Goal: Check status: Check status

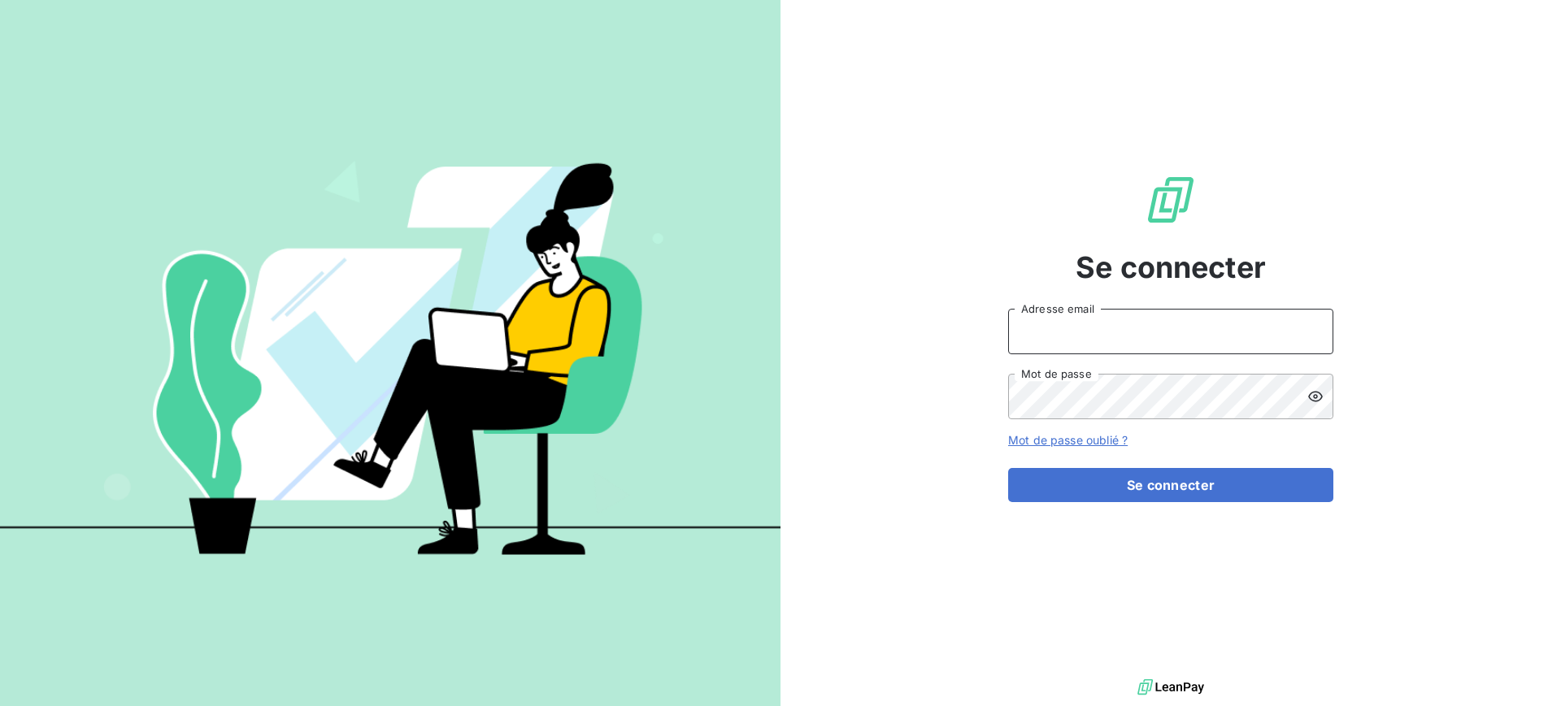
click at [1099, 327] on input "Adresse email" at bounding box center [1170, 332] width 325 height 46
type input "jrenou@id-automation.fr"
click at [897, 649] on div "Se connecter jrenou@id-automation.fr Adresse email Mot de passe Mot de passe ou…" at bounding box center [1170, 338] width 780 height 676
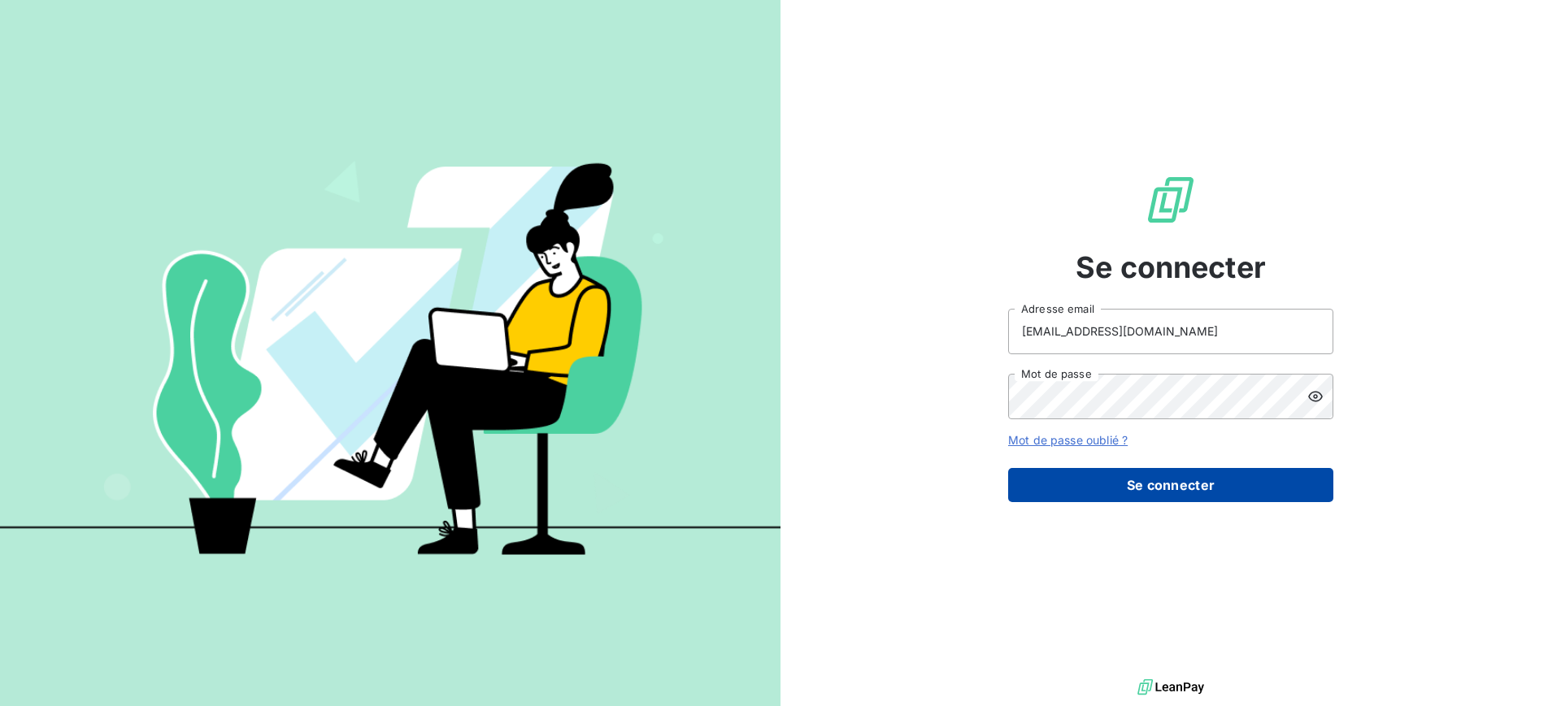
click at [1130, 483] on button "Se connecter" at bounding box center [1170, 485] width 325 height 34
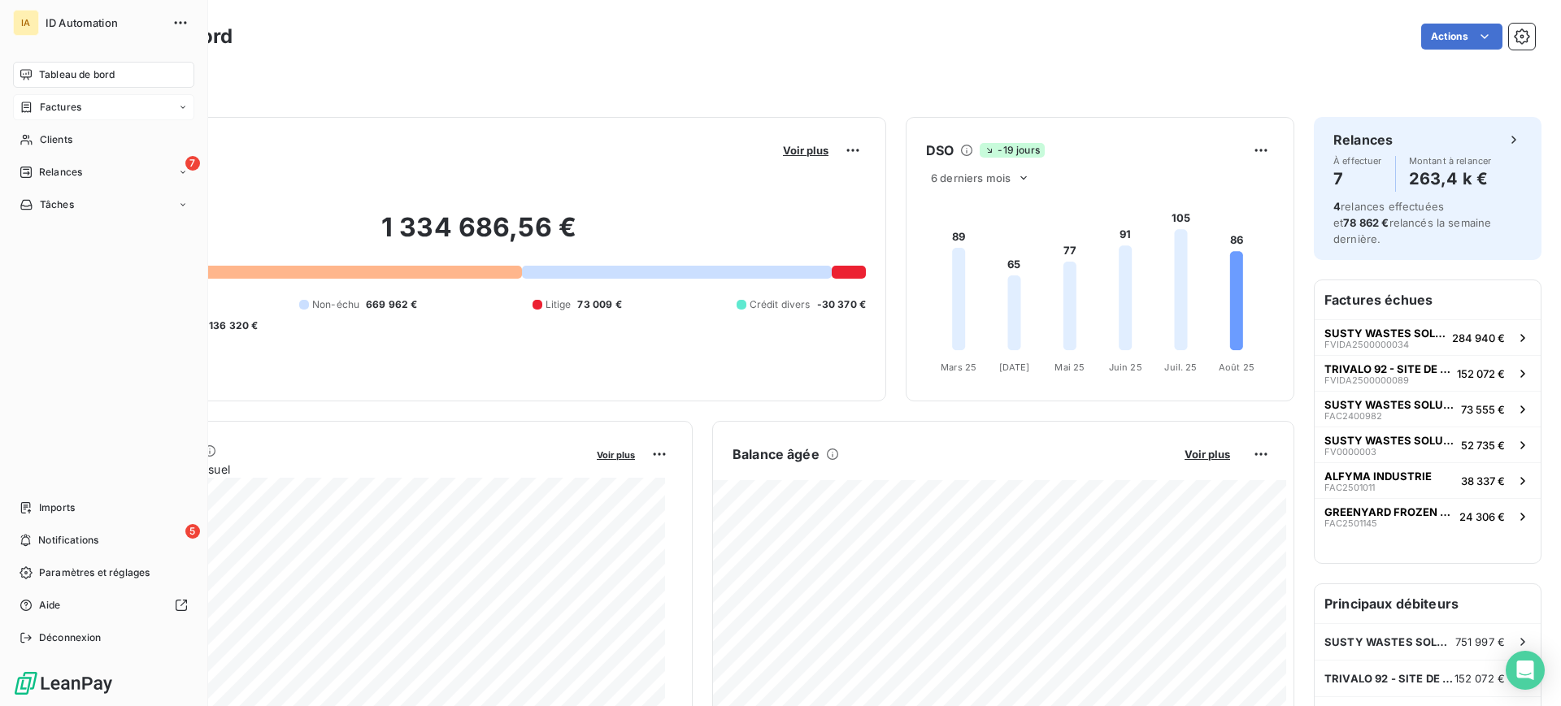
click at [52, 105] on span "Factures" at bounding box center [60, 107] width 41 height 15
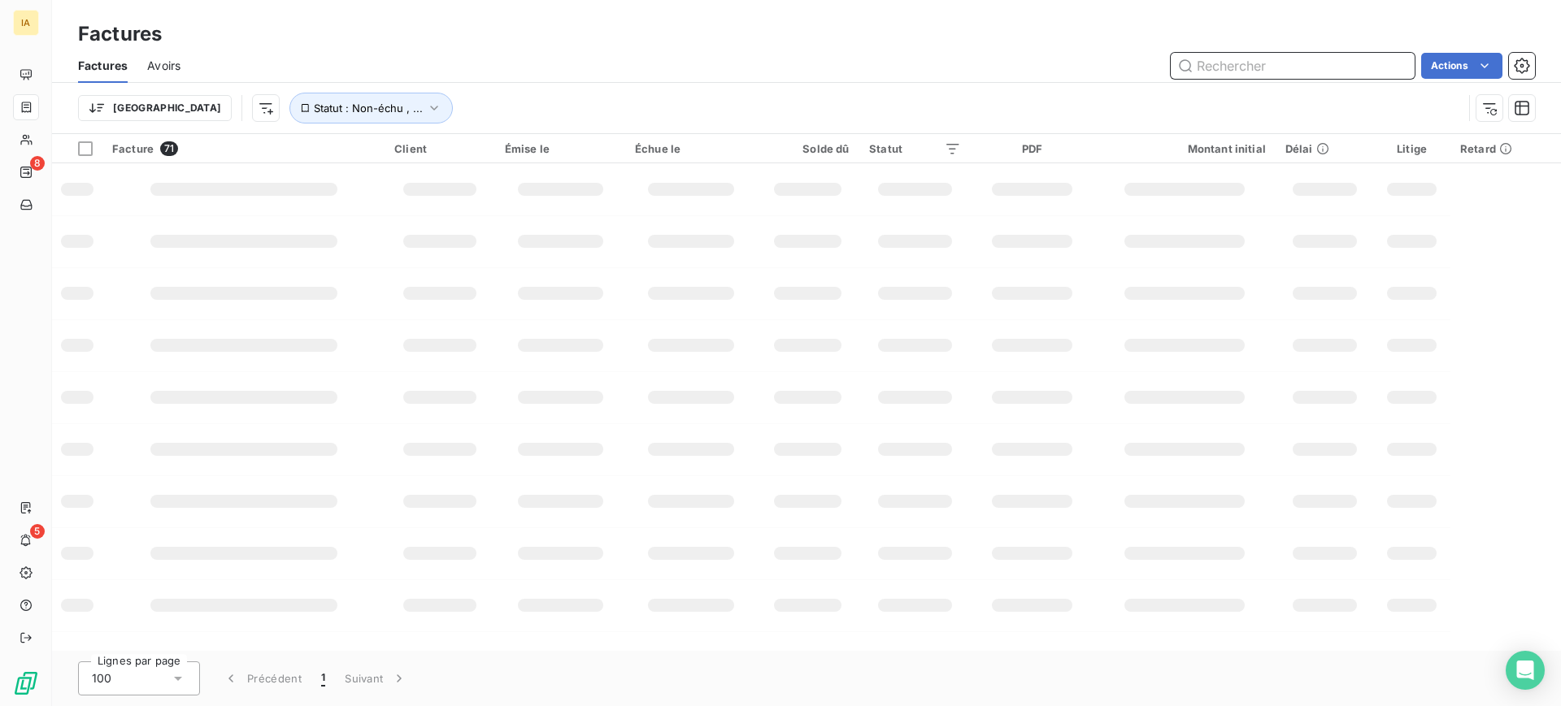
click at [1325, 59] on input "text" at bounding box center [1293, 66] width 244 height 26
paste input "FAC2400958"
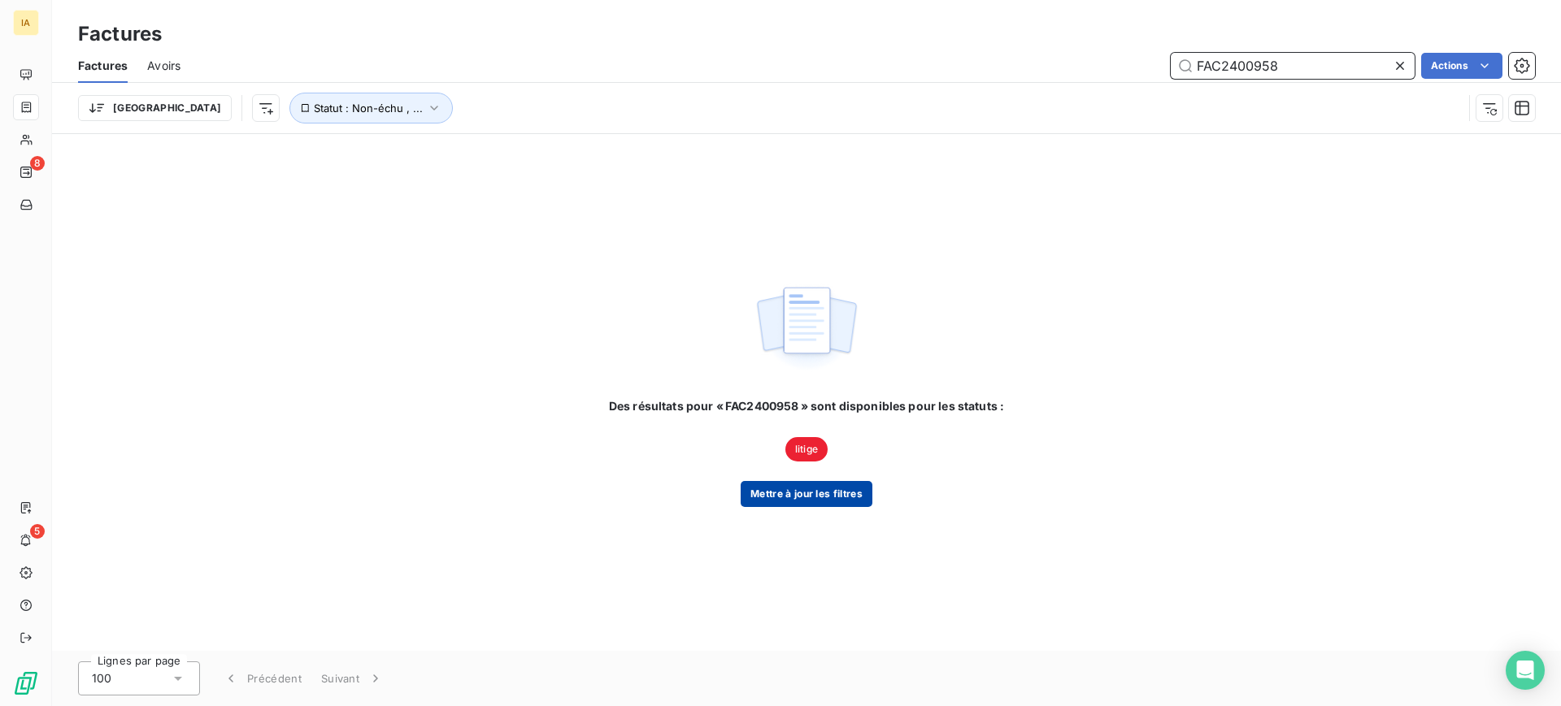
type input "FAC2400958"
click at [797, 499] on button "Mettre à jour les filtres" at bounding box center [807, 494] width 132 height 26
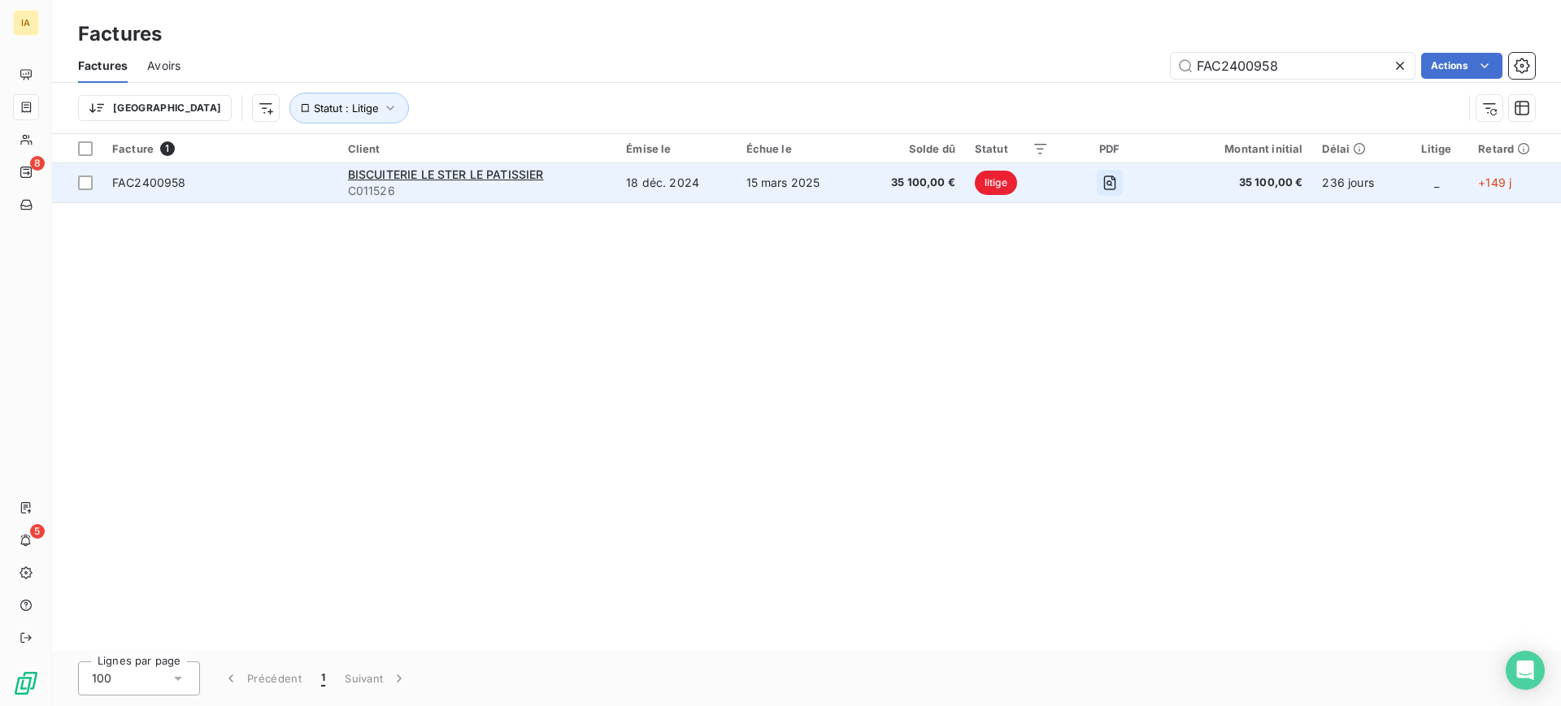
click at [1112, 184] on icon "button" at bounding box center [1109, 183] width 6 height 6
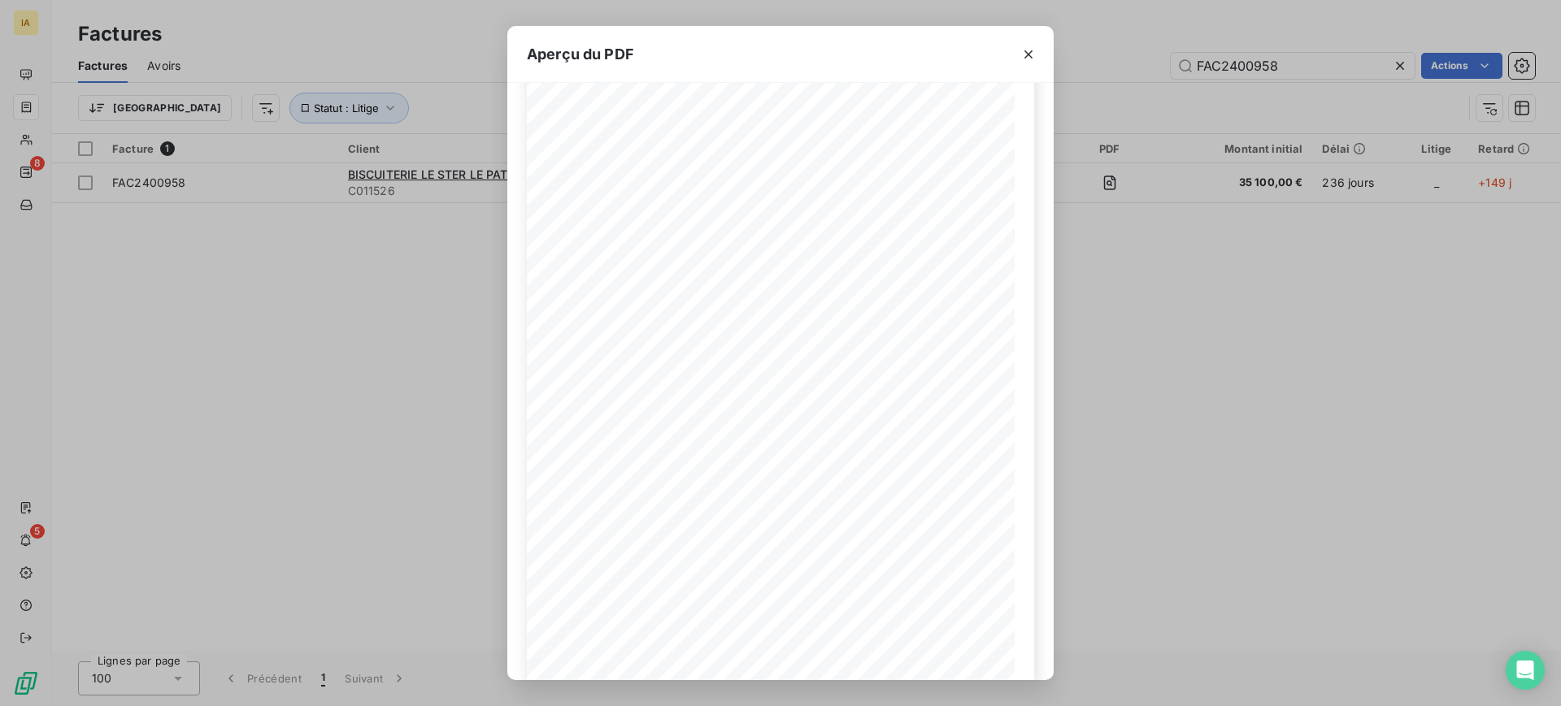
scroll to position [131, 0]
click at [1029, 49] on icon "button" at bounding box center [1028, 54] width 16 height 16
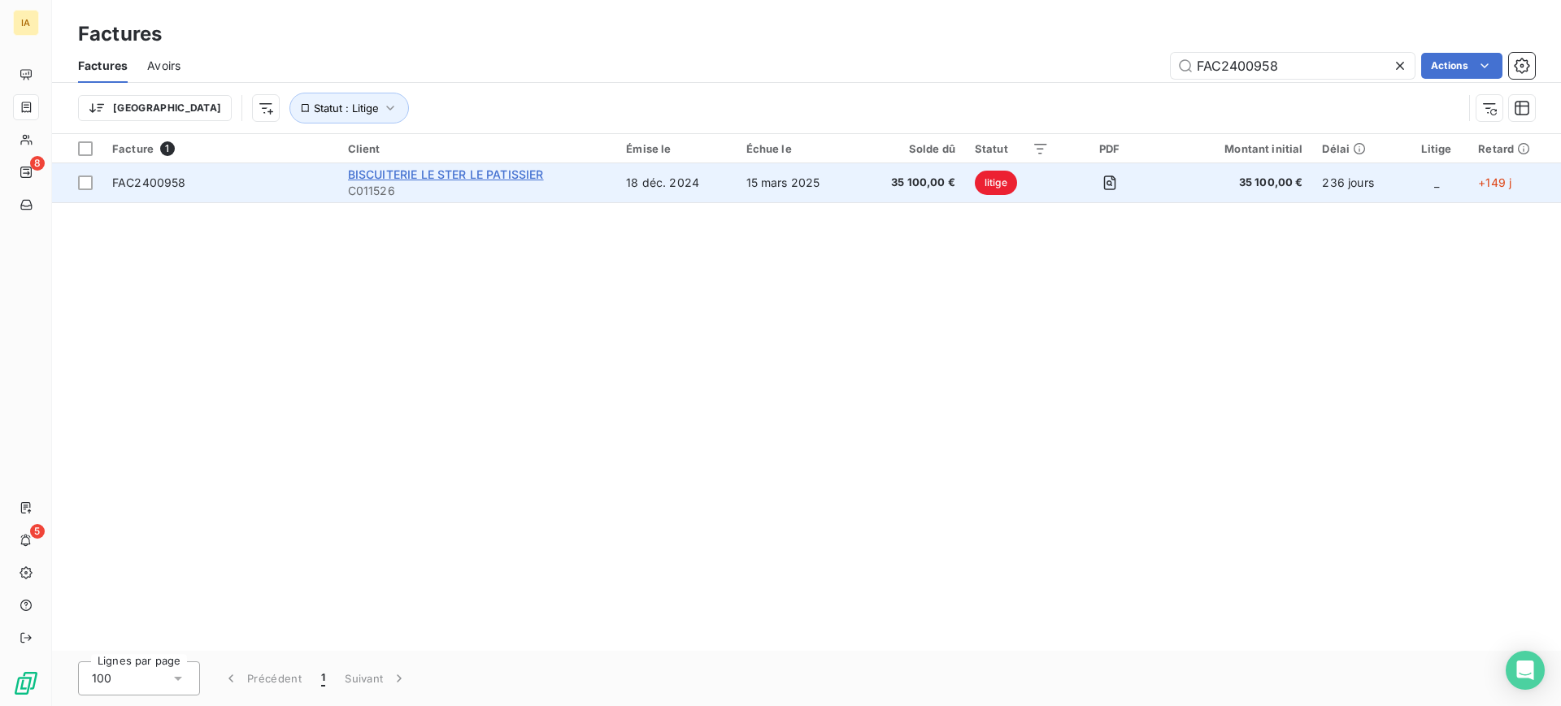
click at [452, 176] on span "BISCUITERIE LE STER LE PATISSIER" at bounding box center [446, 174] width 196 height 14
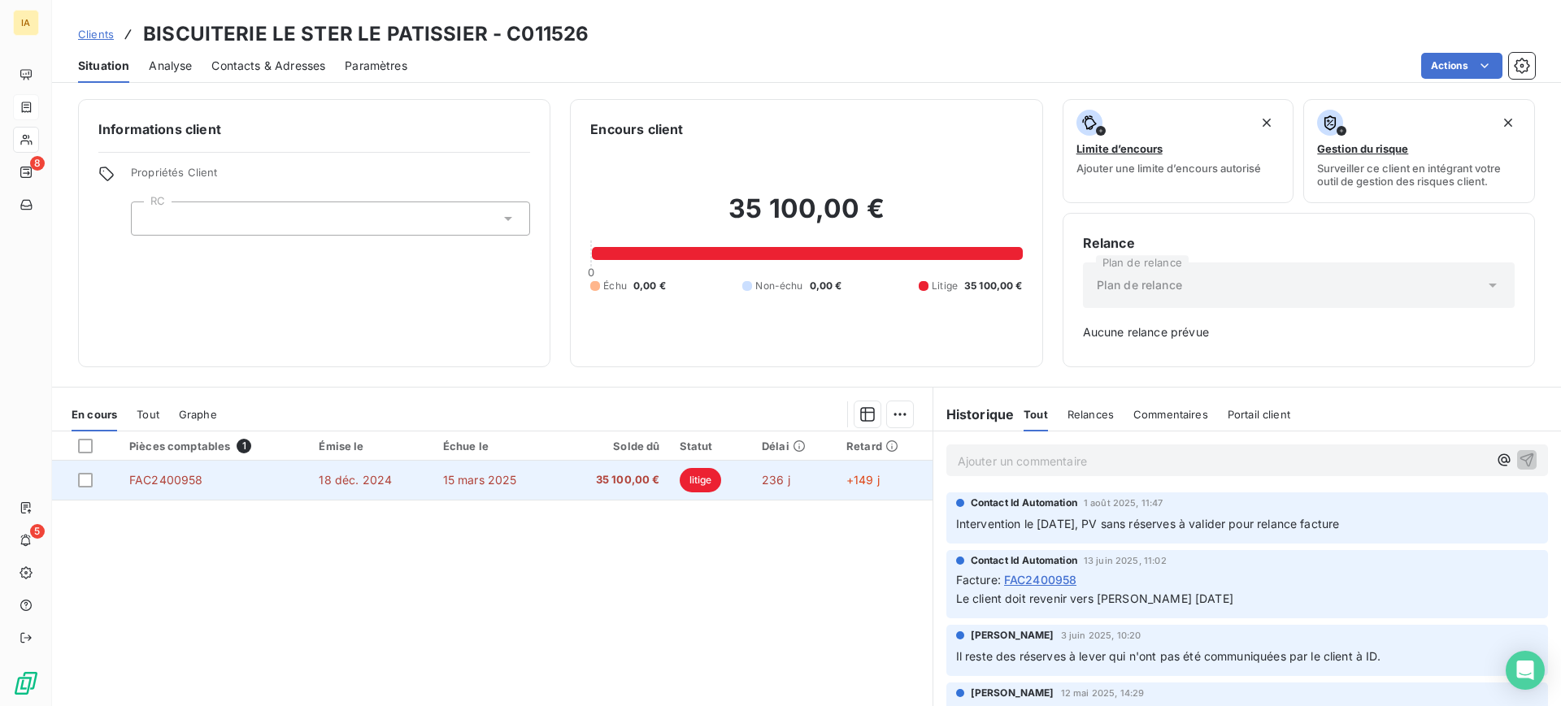
click at [157, 480] on span "FAC2400958" at bounding box center [166, 480] width 74 height 14
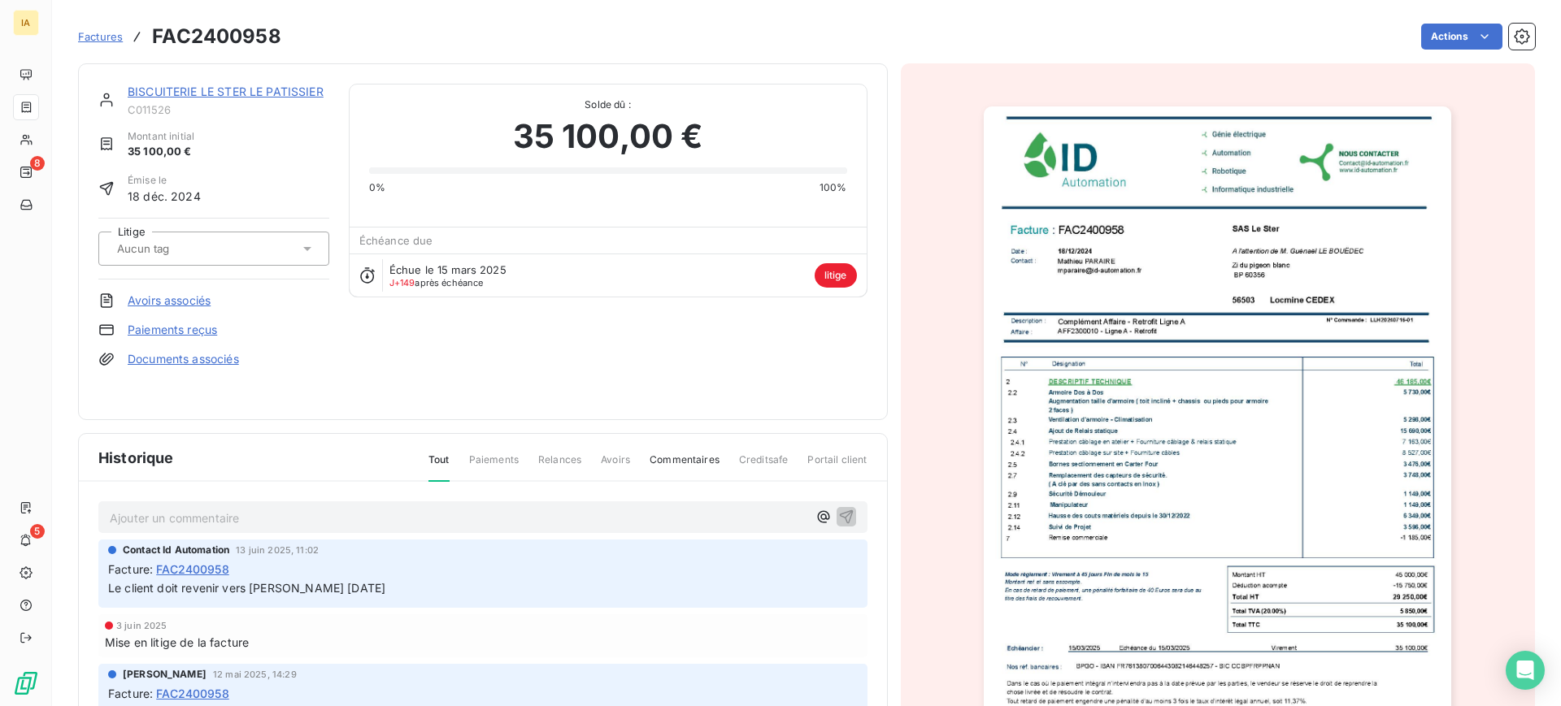
click at [203, 357] on html "IA 8 5 Factures FAC2400958 Actions BISCUITERIE LE STER LE PATISSIER C011526 Mon…" at bounding box center [780, 353] width 1561 height 706
click at [168, 358] on link "Documents associés" at bounding box center [183, 359] width 111 height 16
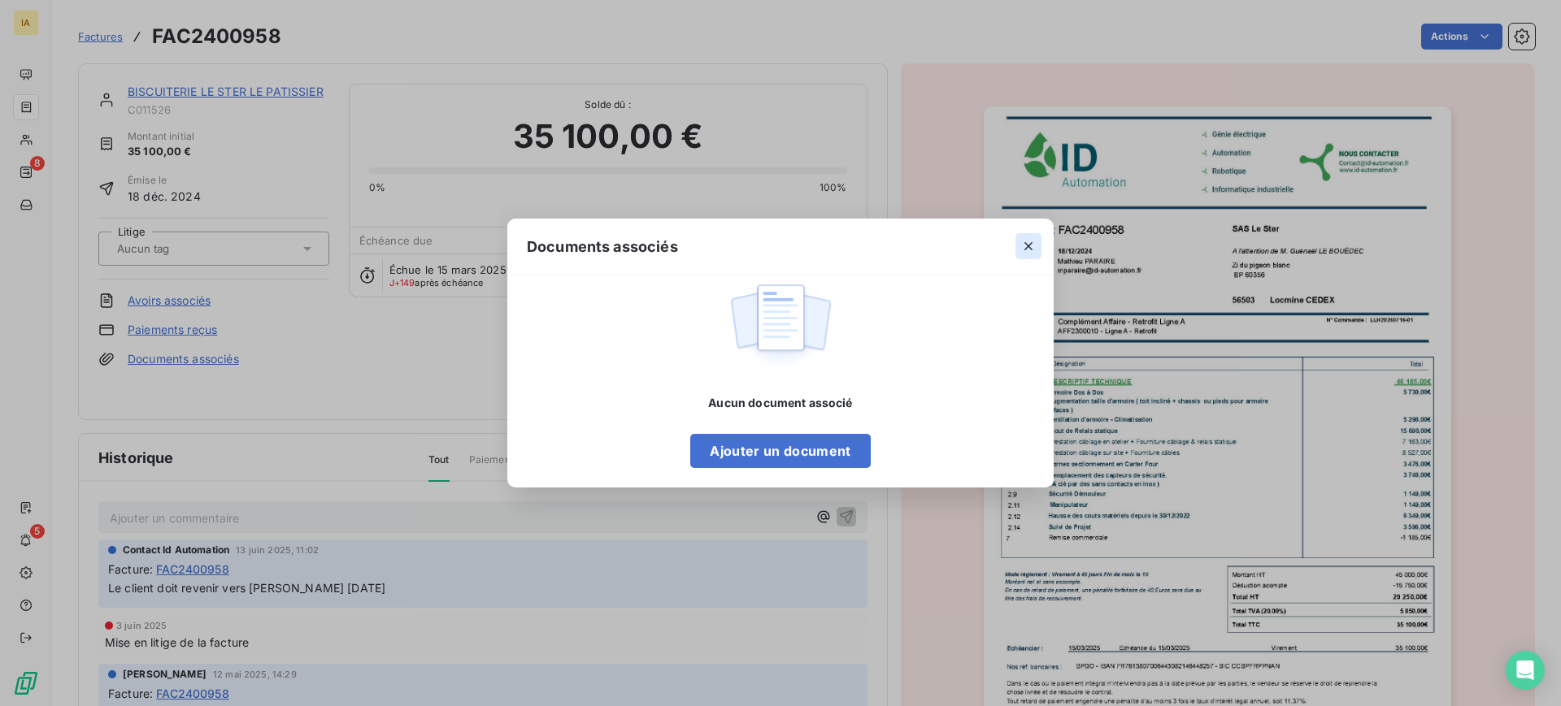
click at [1022, 245] on icon "button" at bounding box center [1028, 246] width 16 height 16
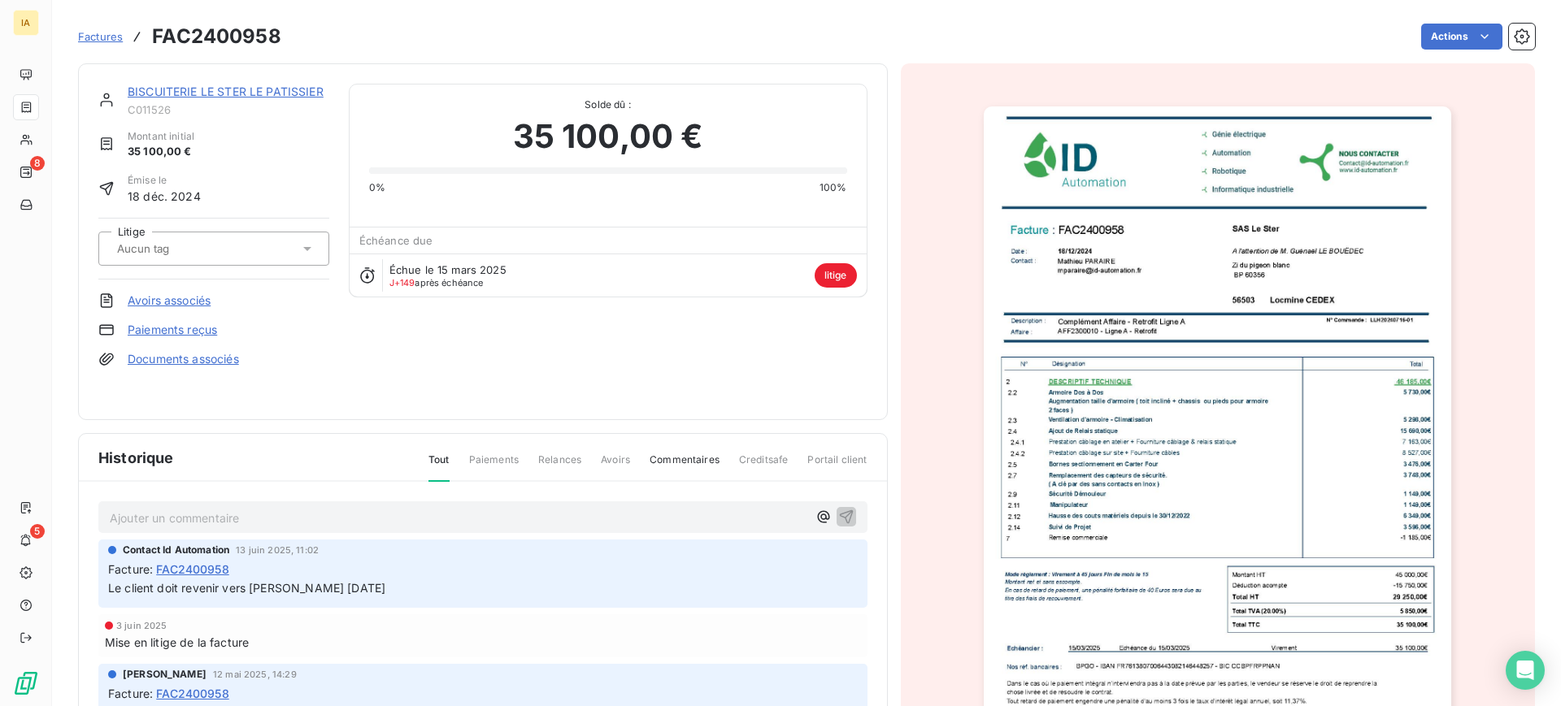
click at [1154, 306] on img "button" at bounding box center [1217, 437] width 467 height 662
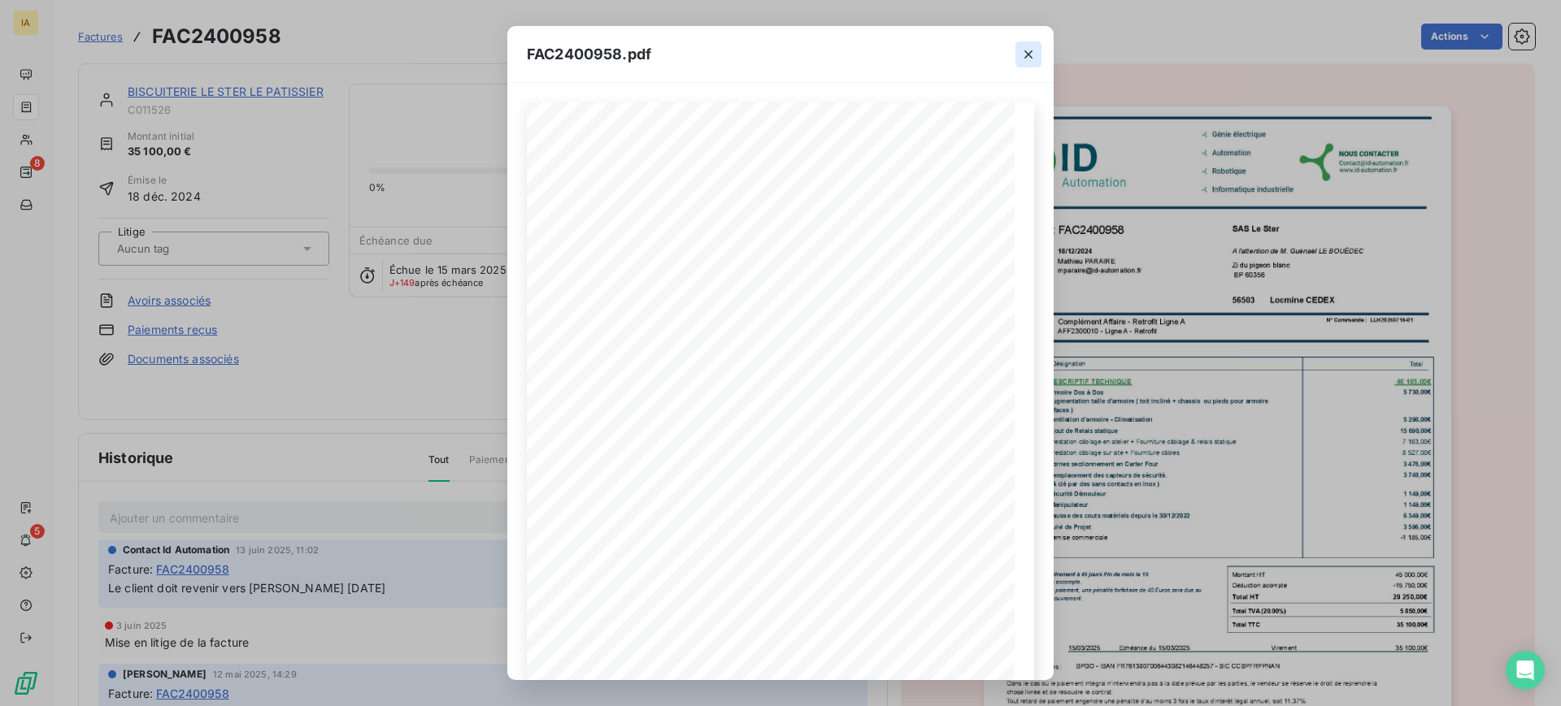
click at [1032, 57] on icon "button" at bounding box center [1028, 54] width 16 height 16
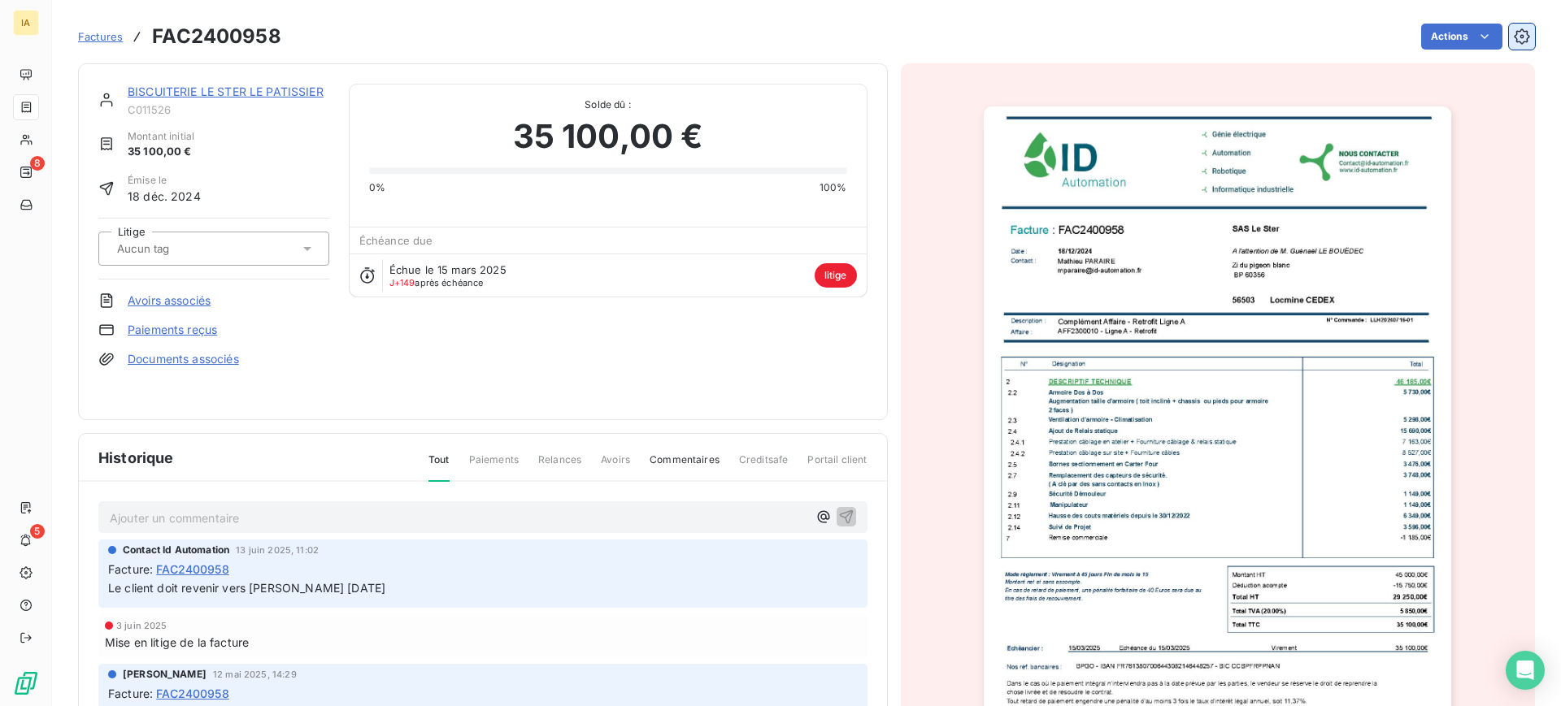
click at [1514, 41] on icon "button" at bounding box center [1522, 36] width 16 height 16
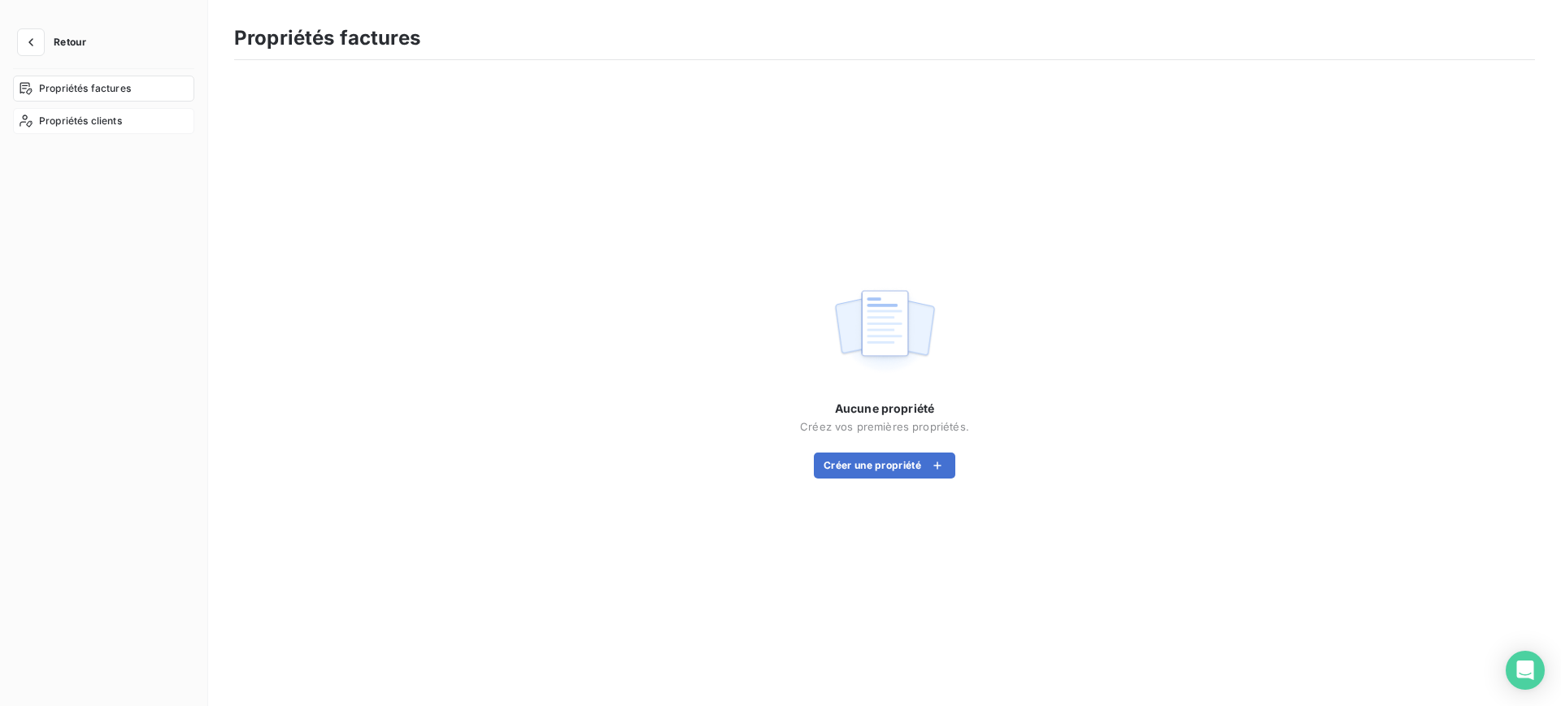
click at [62, 123] on span "Propriétés clients" at bounding box center [80, 121] width 83 height 15
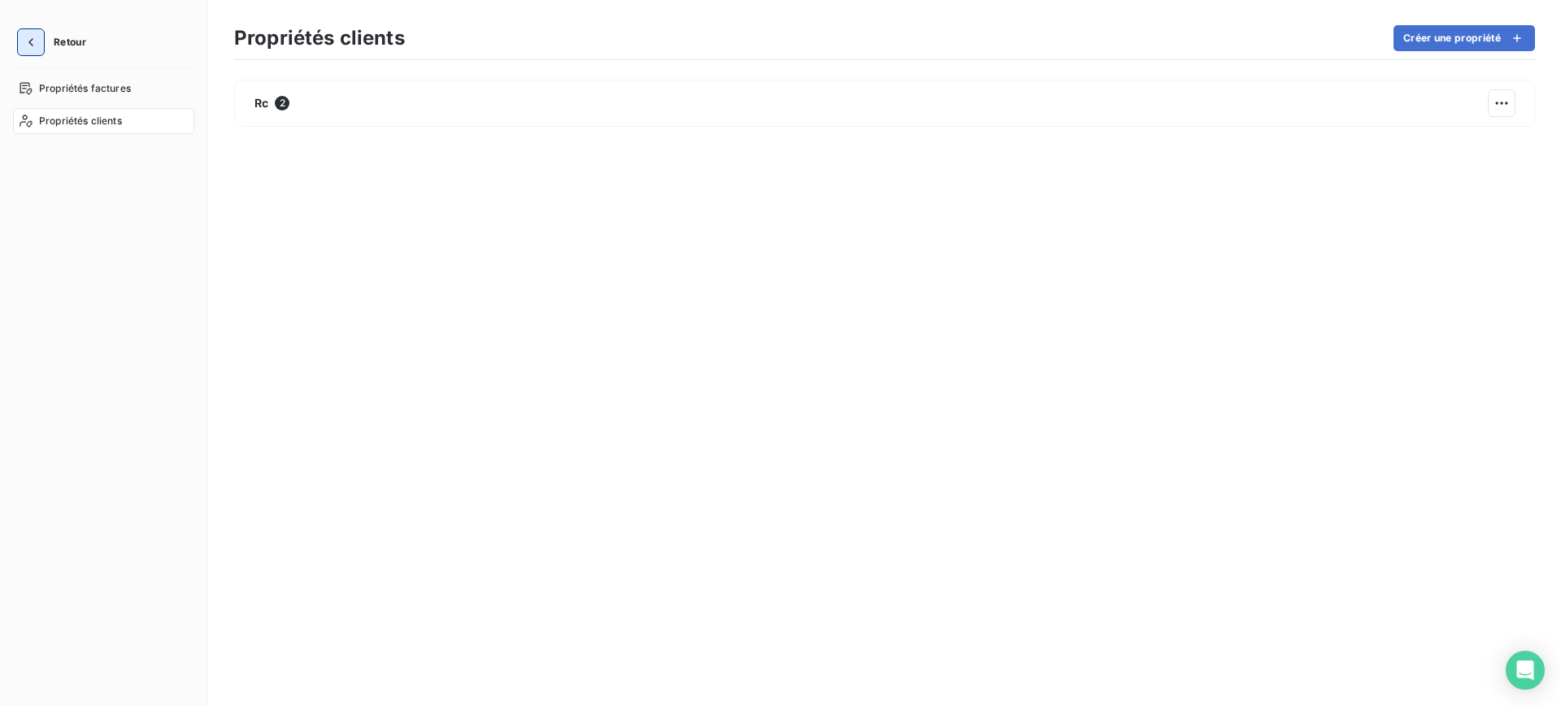
click at [21, 40] on button "button" at bounding box center [31, 42] width 26 height 26
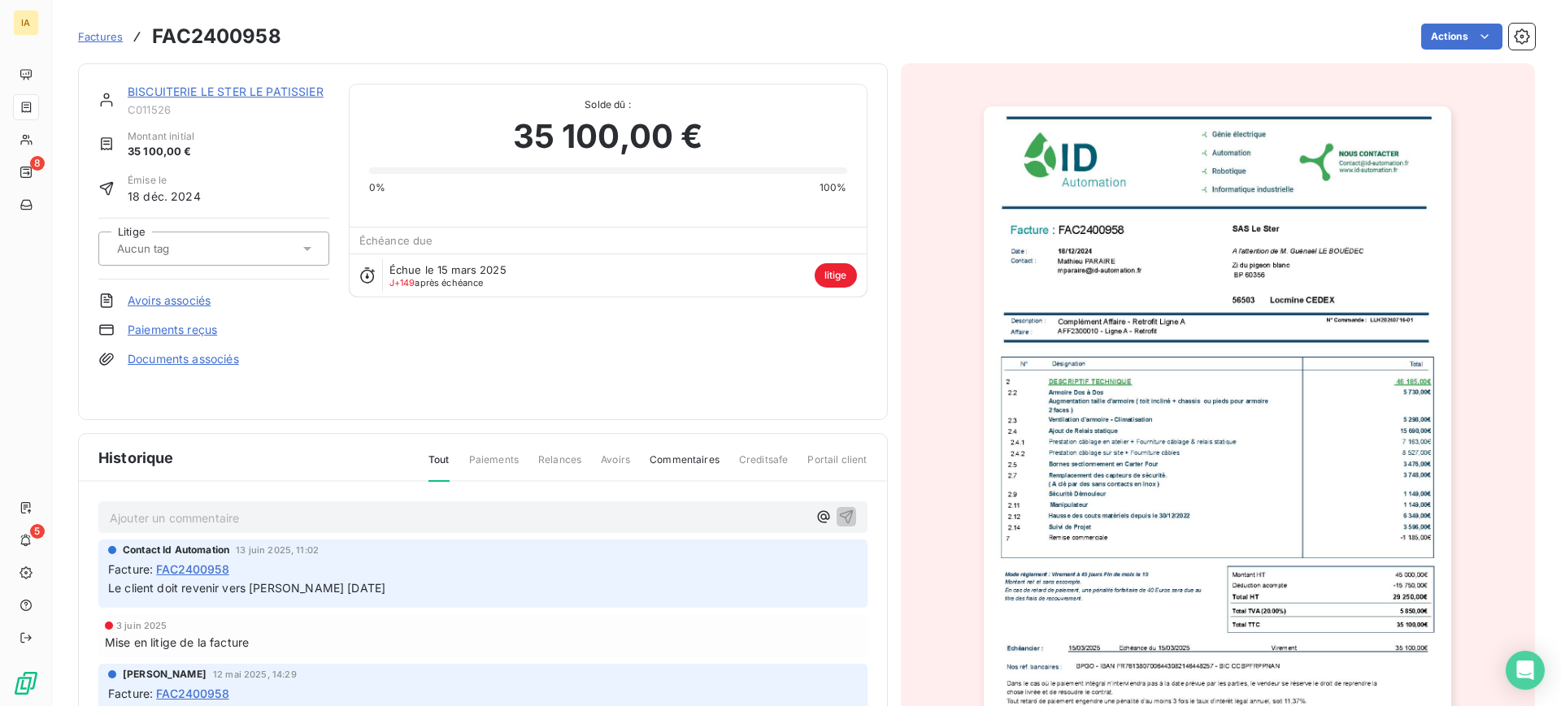
click at [211, 570] on span "FAC2400958" at bounding box center [192, 569] width 73 height 17
click at [1488, 24] on div "Actions" at bounding box center [918, 37] width 1234 height 26
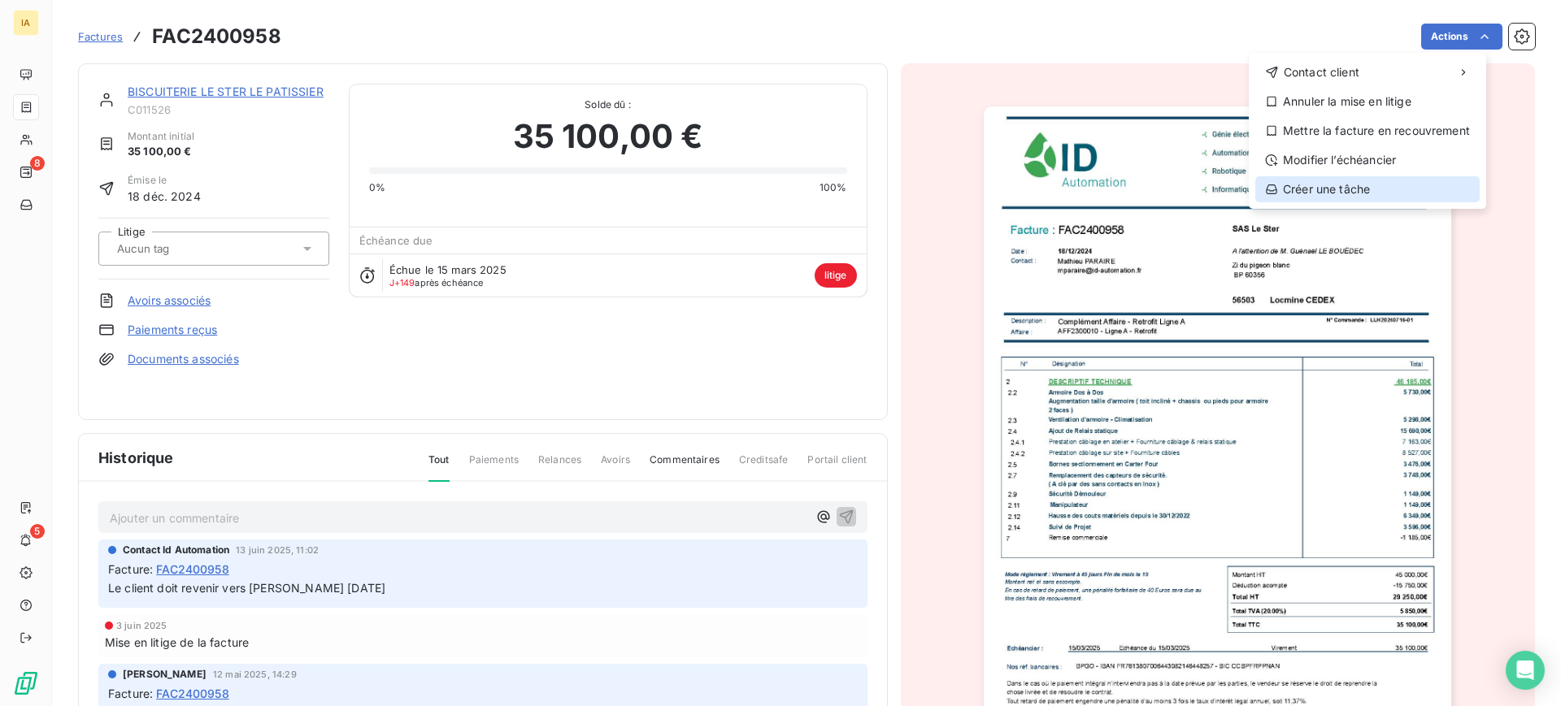
click at [1333, 186] on div "Créer une tâche" at bounding box center [1367, 189] width 224 height 26
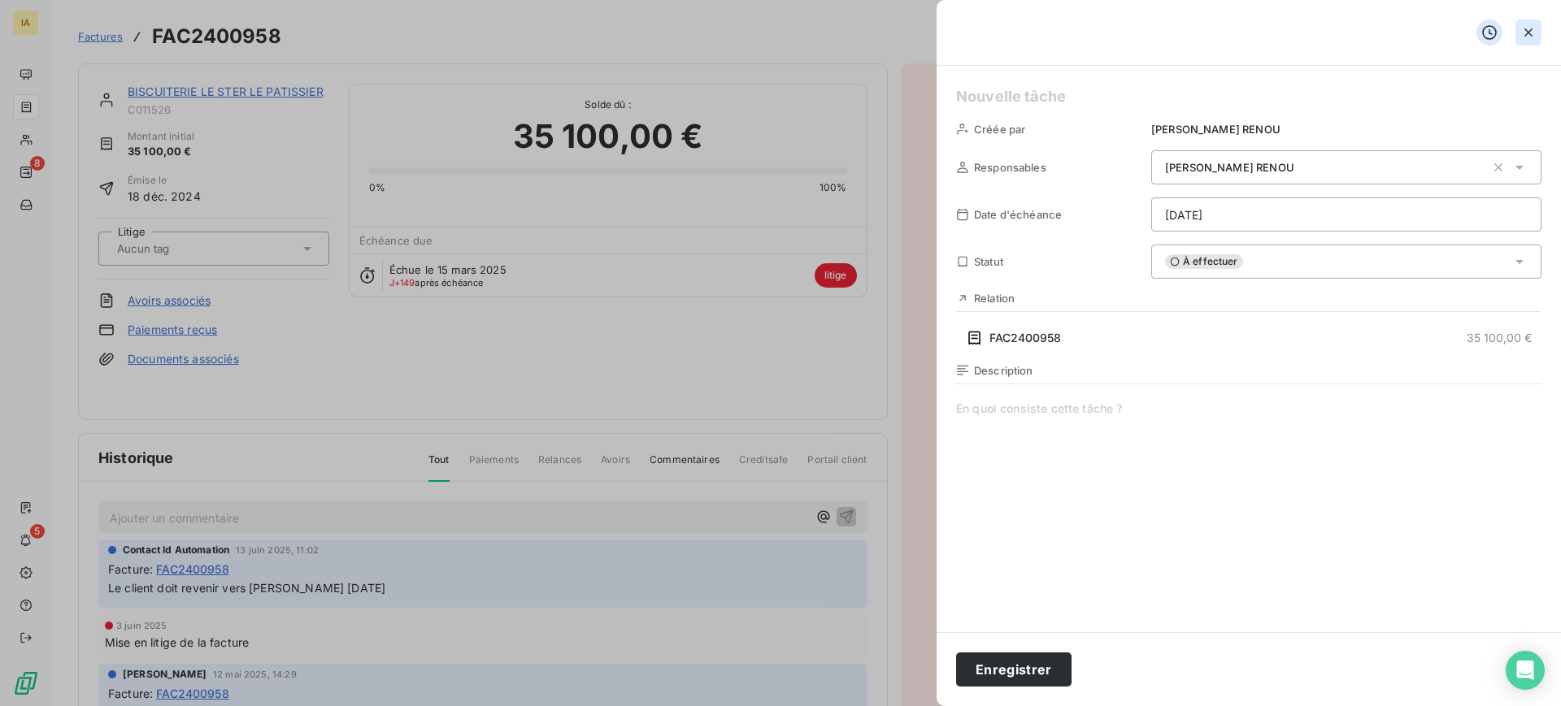
click at [1527, 37] on icon "button" at bounding box center [1528, 32] width 16 height 16
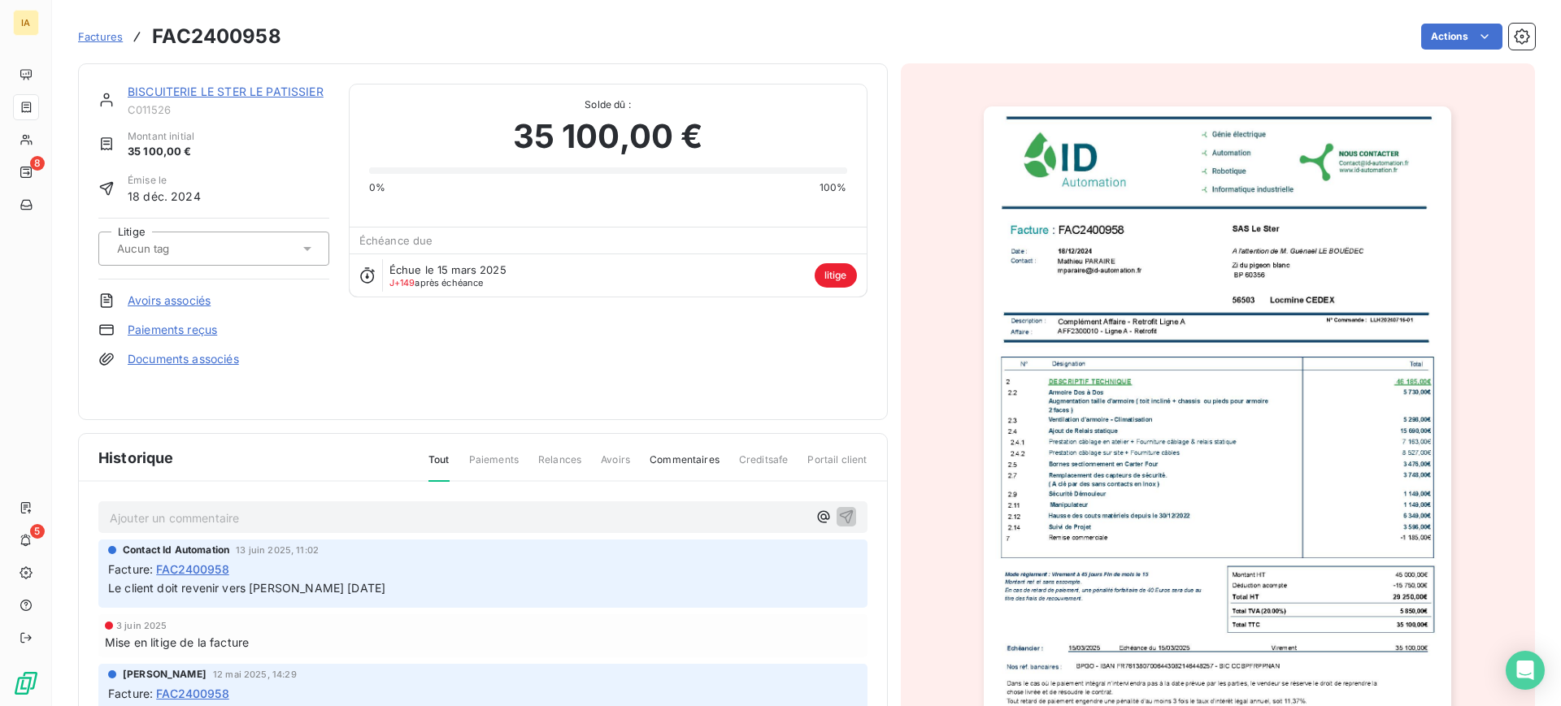
click at [826, 270] on span "litige" at bounding box center [836, 275] width 42 height 24
click at [477, 454] on span "Paiements" at bounding box center [494, 467] width 50 height 28
click at [502, 459] on span "Paiements" at bounding box center [494, 467] width 50 height 28
click at [594, 459] on div "Tout Paiements Relances Avoirs Commentaires Creditsafe Portail client" at bounding box center [638, 467] width 458 height 28
click at [667, 463] on span "Commentaires" at bounding box center [684, 467] width 70 height 28
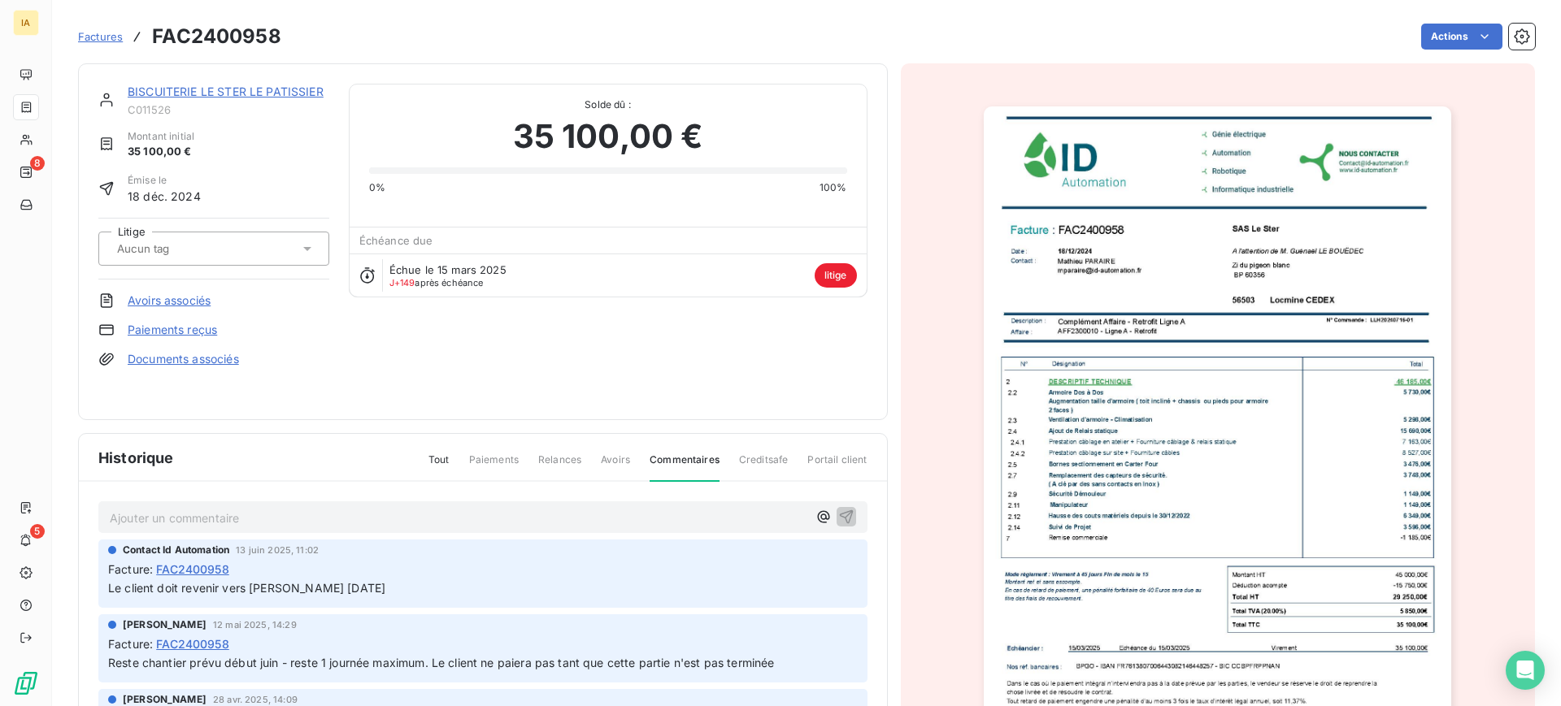
click at [754, 461] on span "Creditsafe" at bounding box center [764, 467] width 50 height 28
click at [850, 462] on span "Portail client" at bounding box center [836, 467] width 59 height 28
click at [1362, 454] on img "button" at bounding box center [1217, 437] width 467 height 662
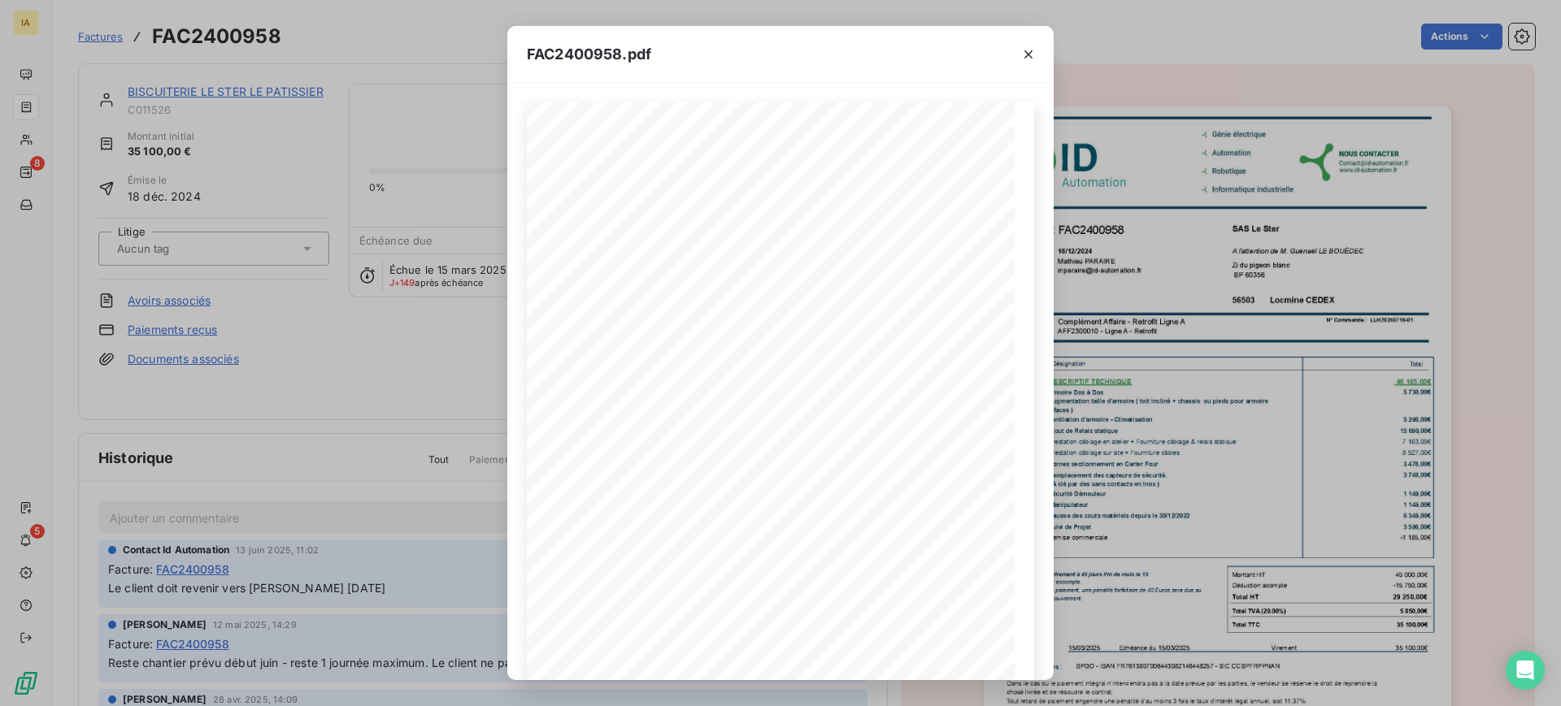
scroll to position [131, 0]
click at [841, 654] on icon "button" at bounding box center [840, 655] width 16 height 16
